Goal: Obtain resource: Download file/media

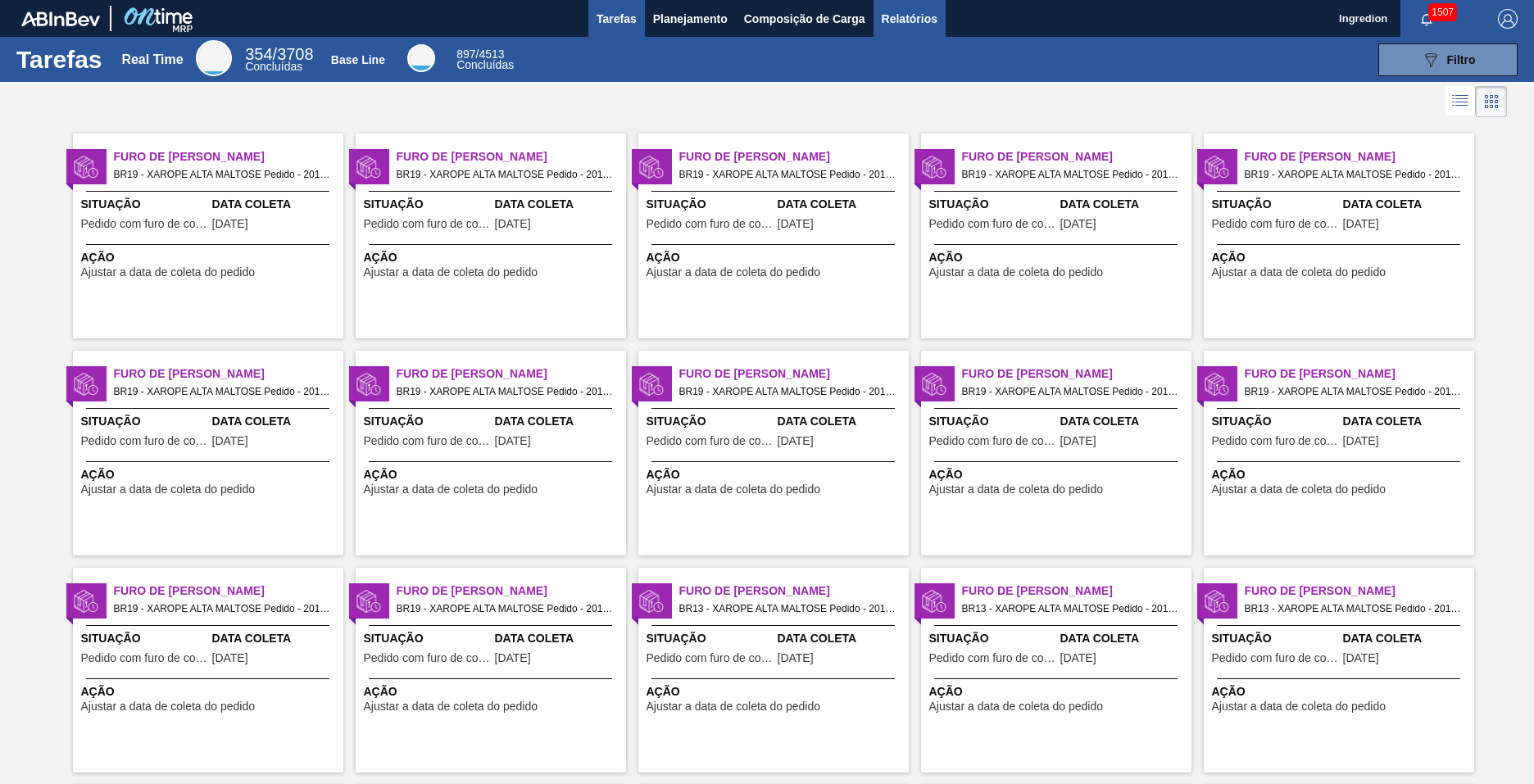
click at [908, 18] on span "Relatórios" at bounding box center [910, 19] width 56 height 20
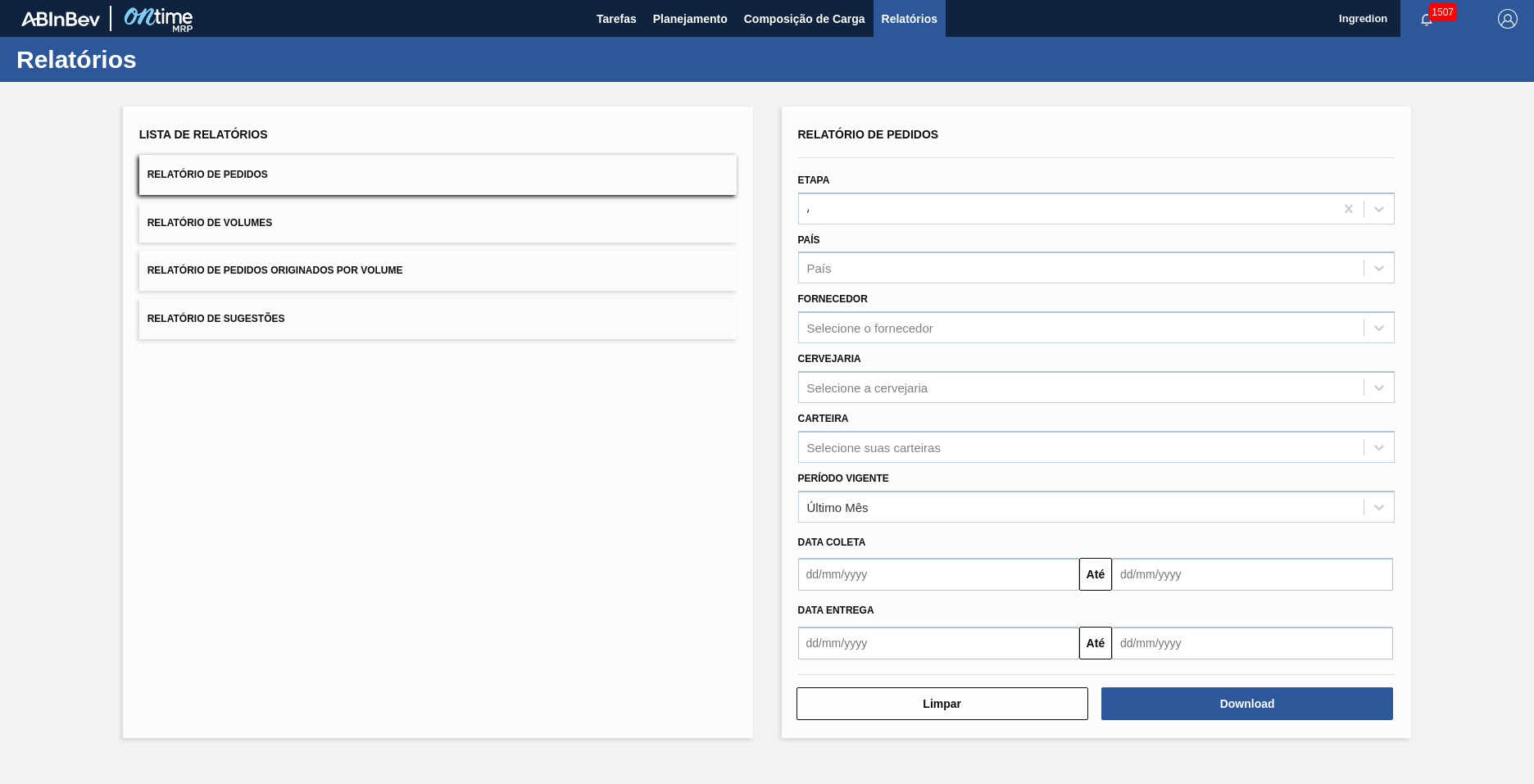
type input "Aguardando Faturamento"
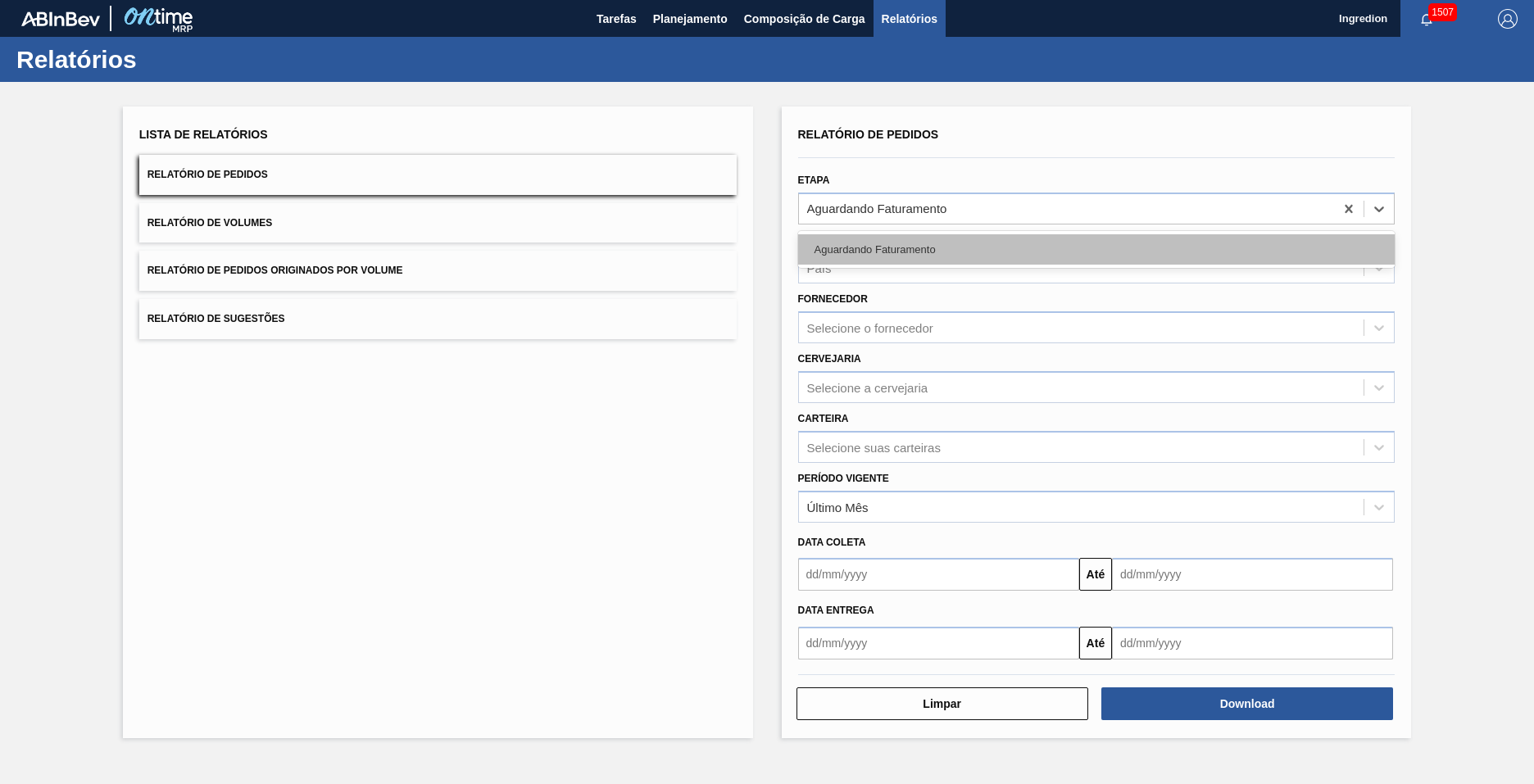
click at [1096, 249] on div "Aguardando Faturamento" at bounding box center [1097, 249] width 597 height 30
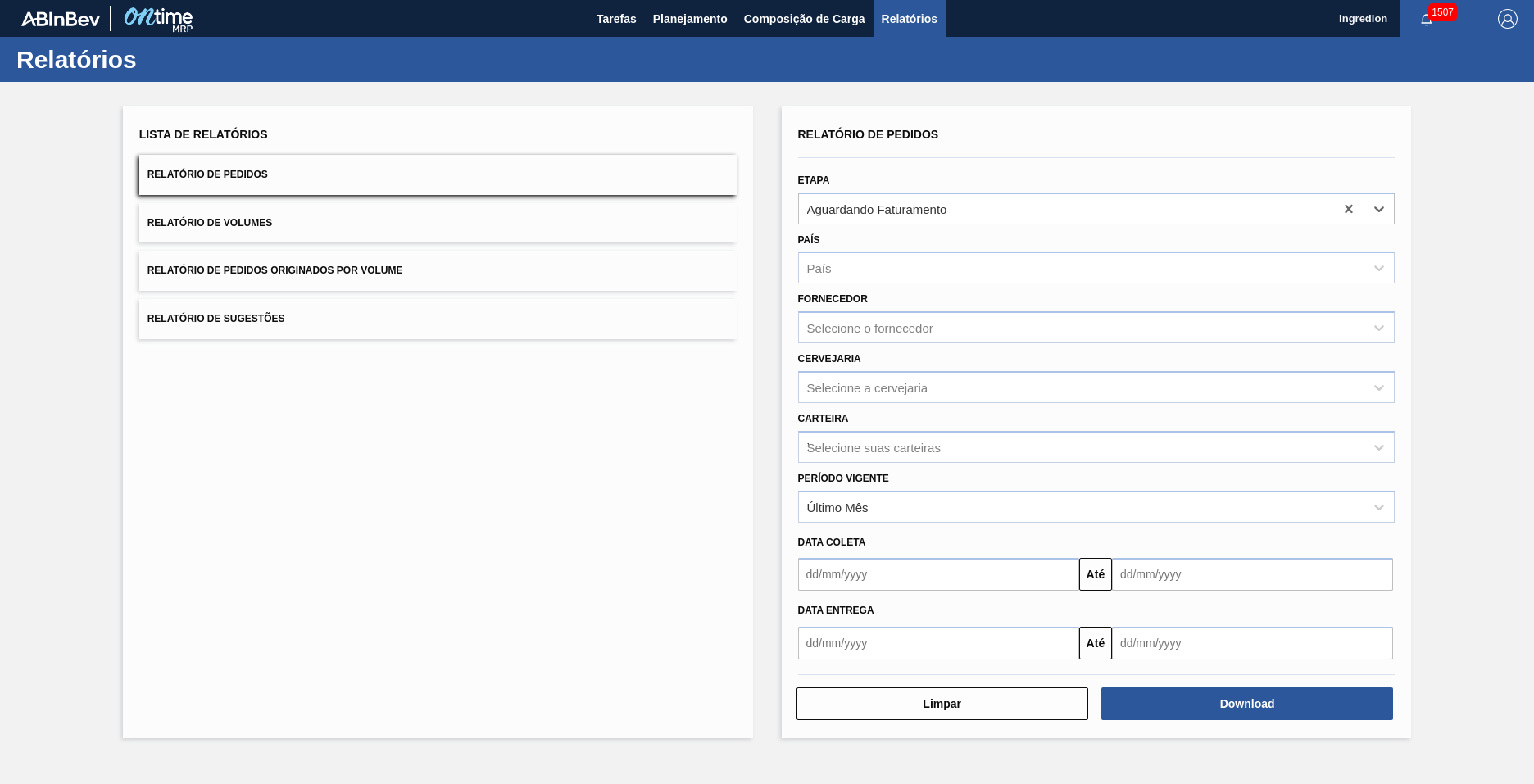
type input "Xarope"
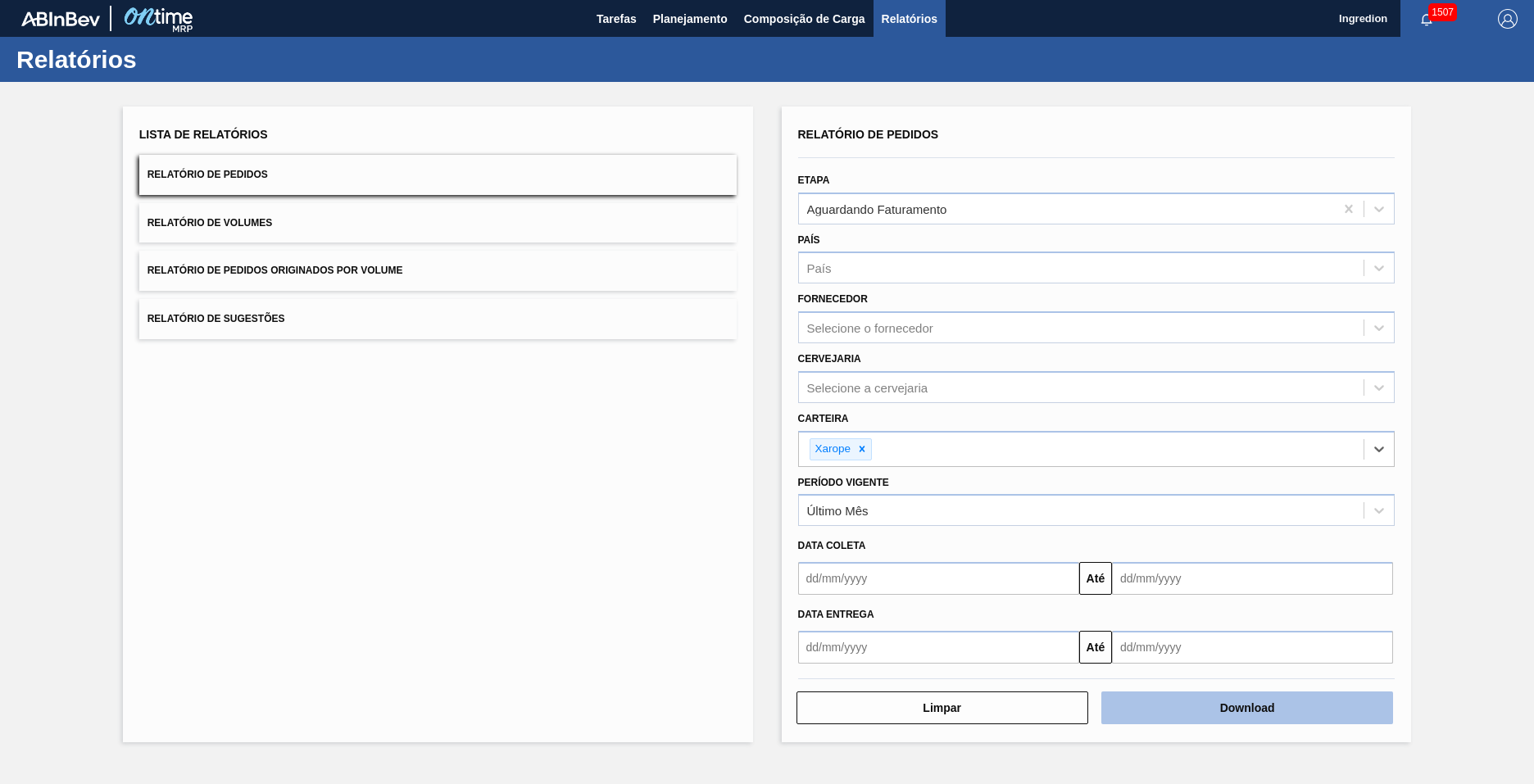
click at [1248, 708] on button "Download" at bounding box center [1247, 707] width 292 height 33
